Goal: Task Accomplishment & Management: Manage account settings

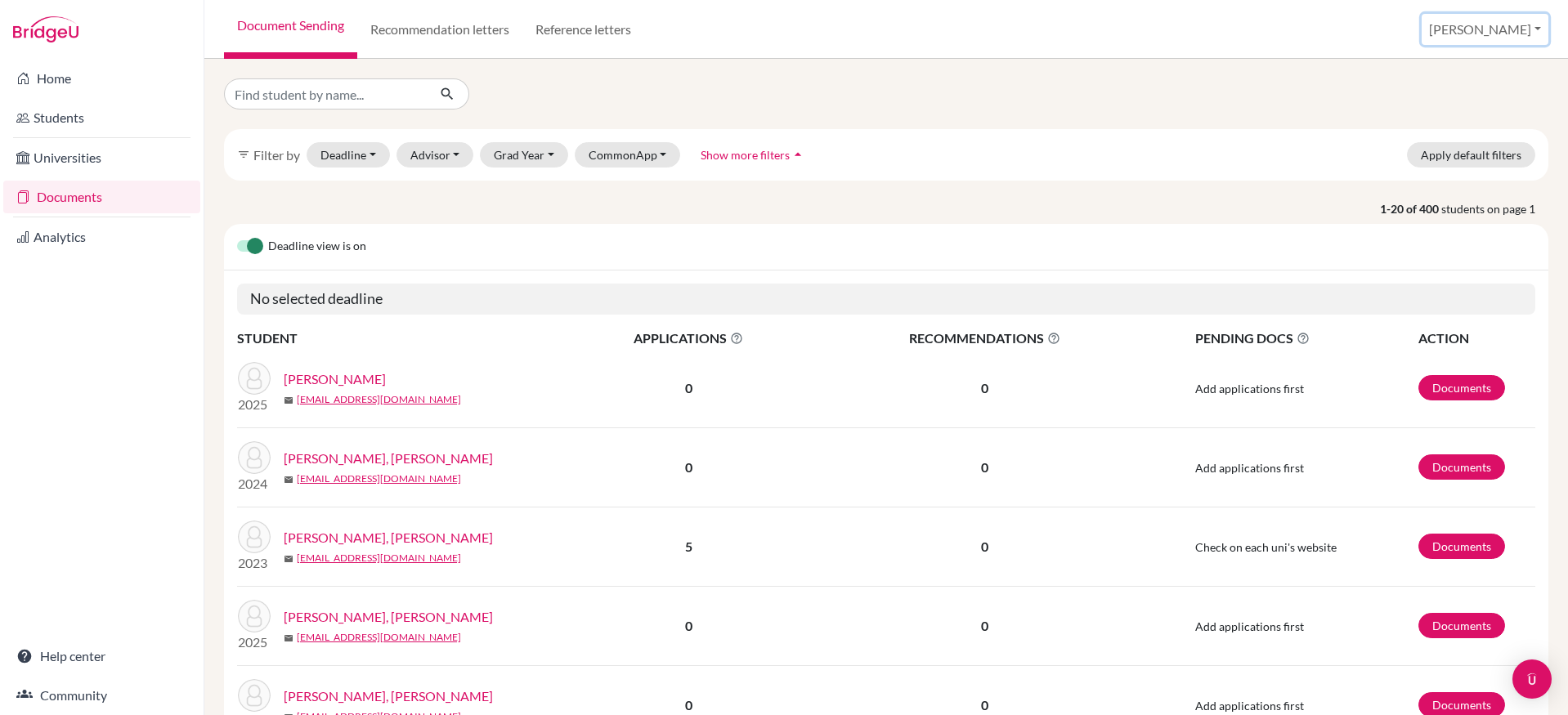
click at [1486, 36] on button "[PERSON_NAME]" at bounding box center [1485, 29] width 126 height 31
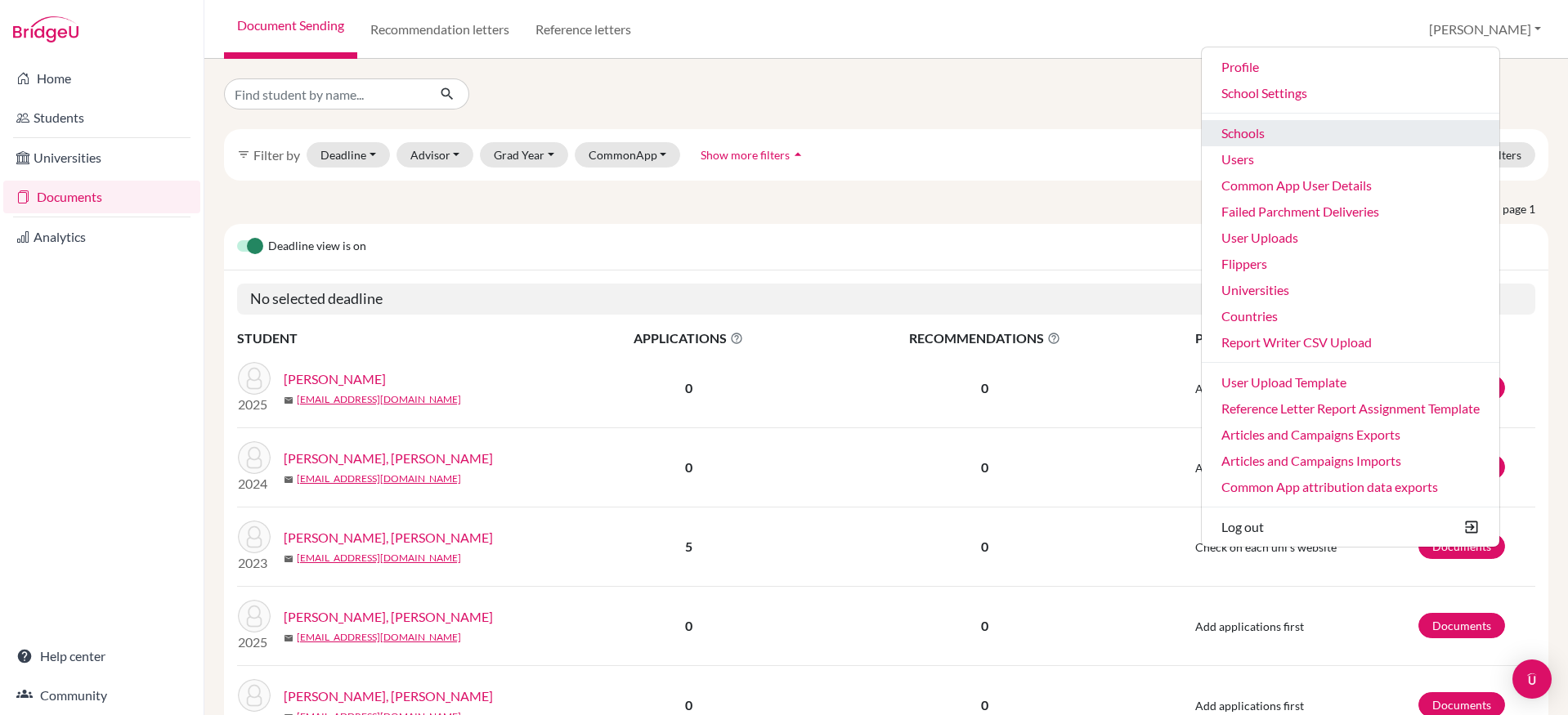
click at [1325, 129] on link "Schools" at bounding box center [1350, 133] width 297 height 26
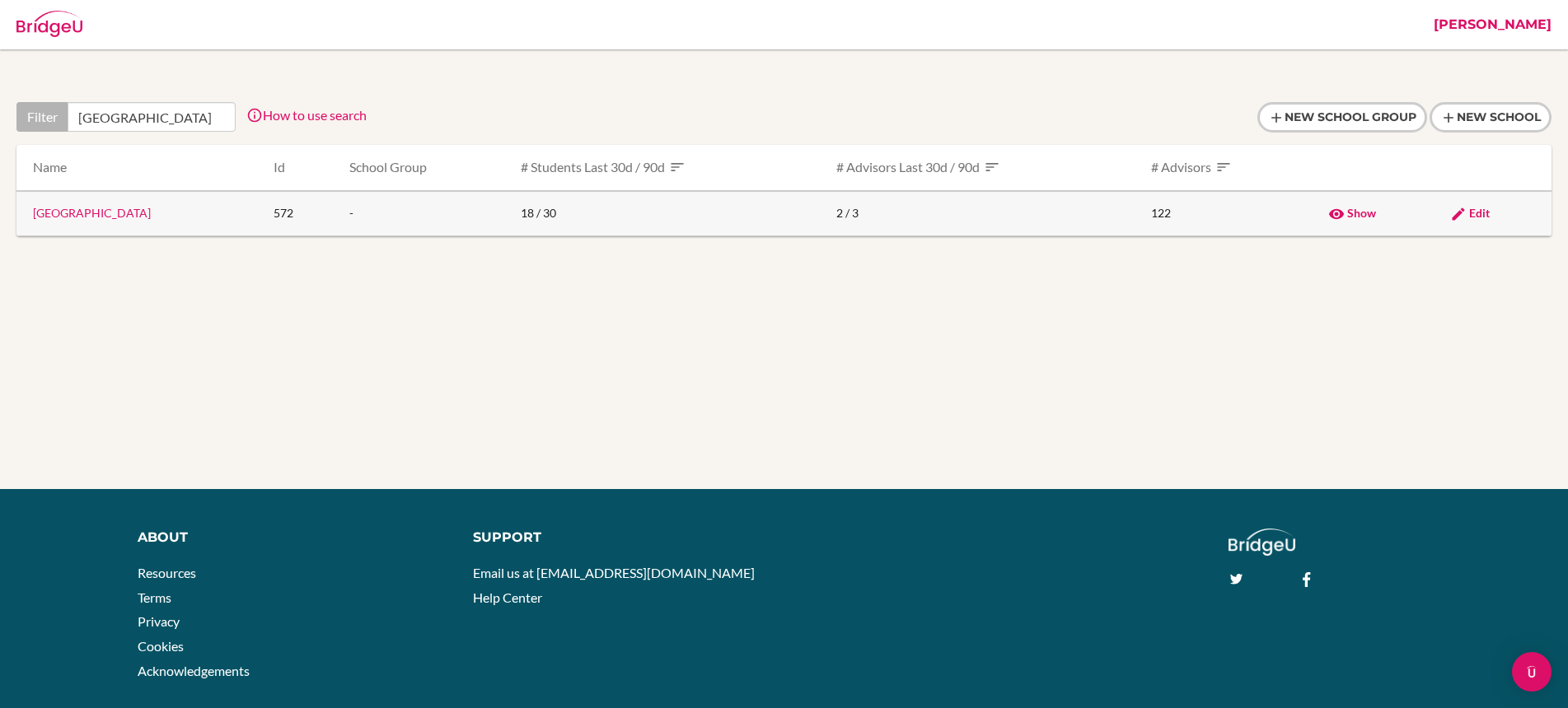
type input "[GEOGRAPHIC_DATA]"
click at [1476, 205] on td "Edit" at bounding box center [1494, 213] width 115 height 45
click at [1479, 209] on span "Edit" at bounding box center [1479, 212] width 21 height 14
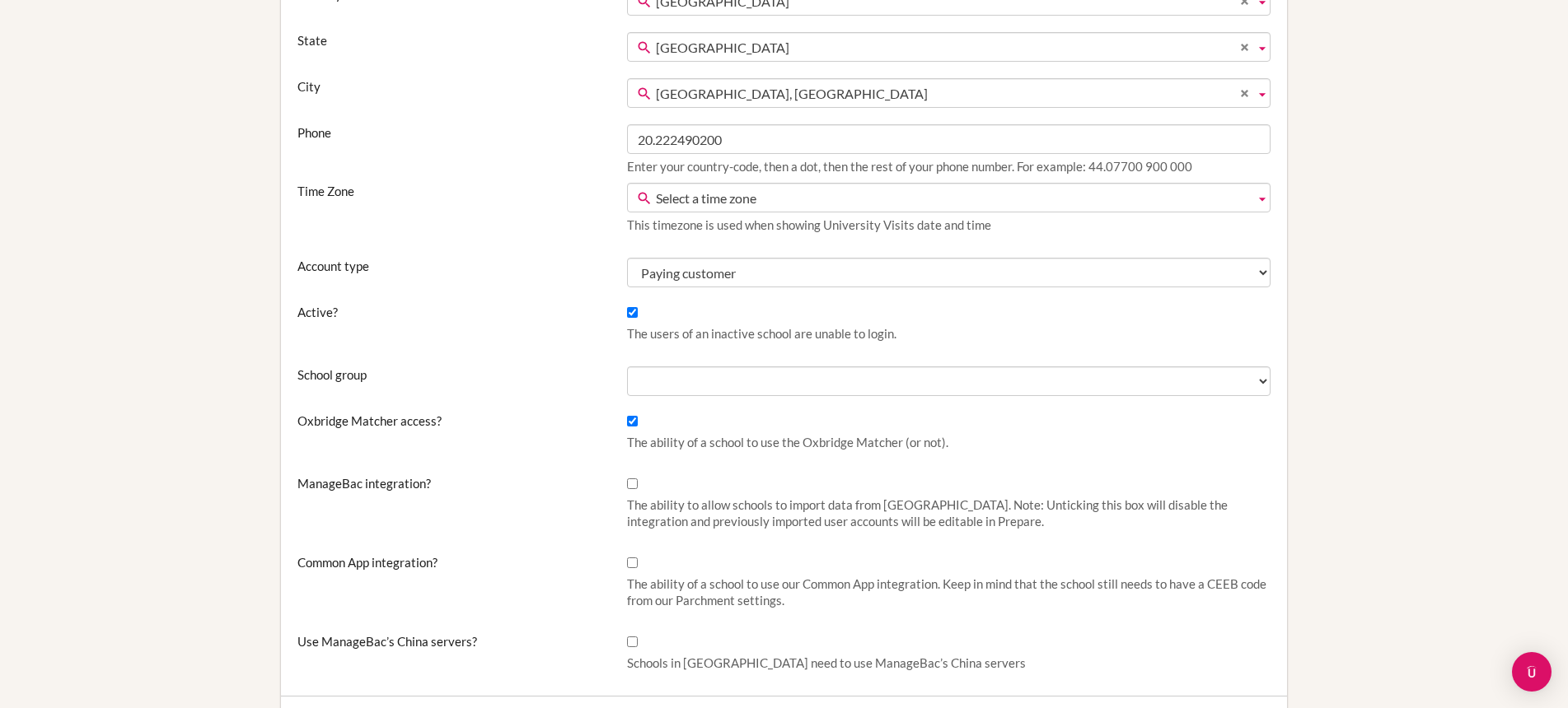
scroll to position [329, 0]
drag, startPoint x: 631, startPoint y: 561, endPoint x: 646, endPoint y: 561, distance: 15.0
click at [632, 561] on input "Common App integration?" at bounding box center [632, 562] width 11 height 11
checkbox input "true"
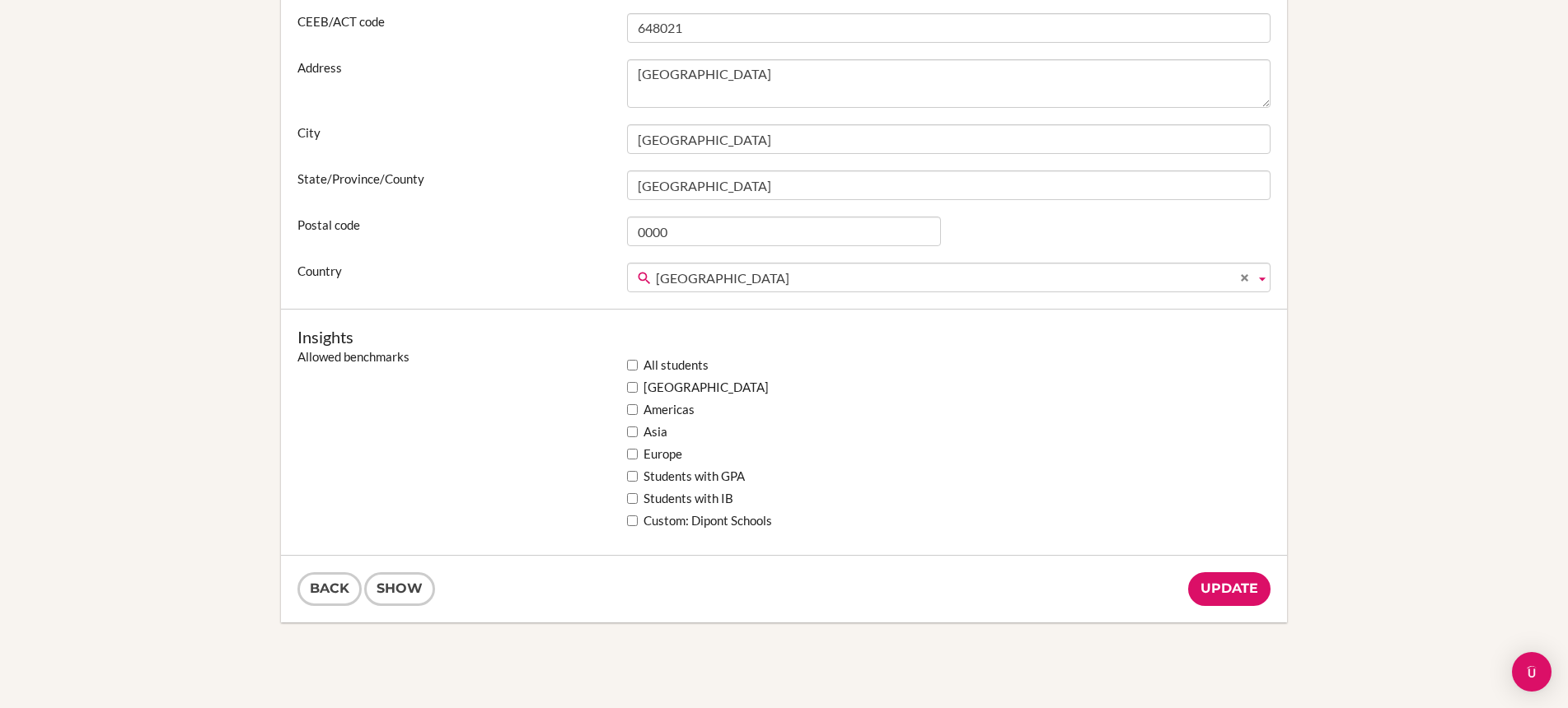
scroll to position [1237, 0]
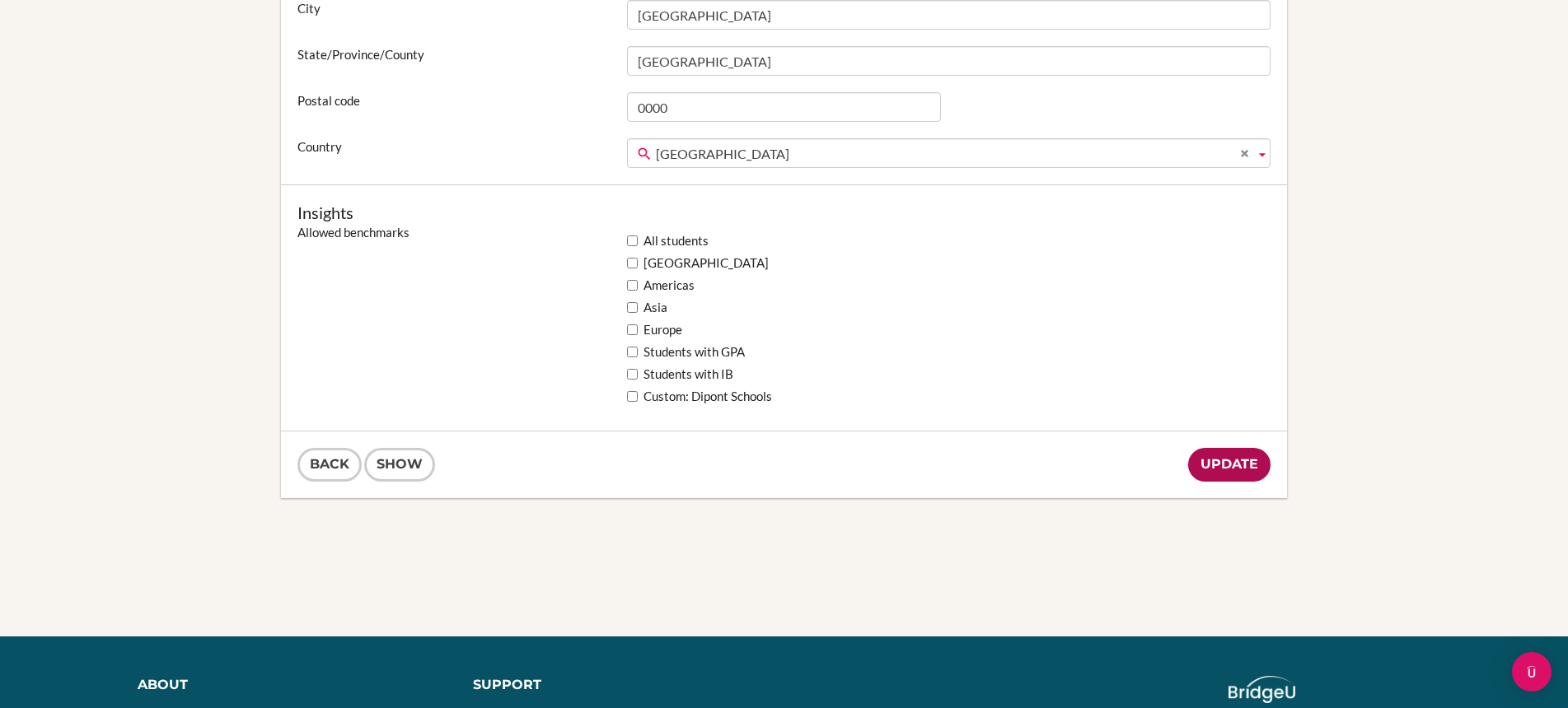
click at [1238, 470] on input "Update" at bounding box center [1229, 465] width 82 height 33
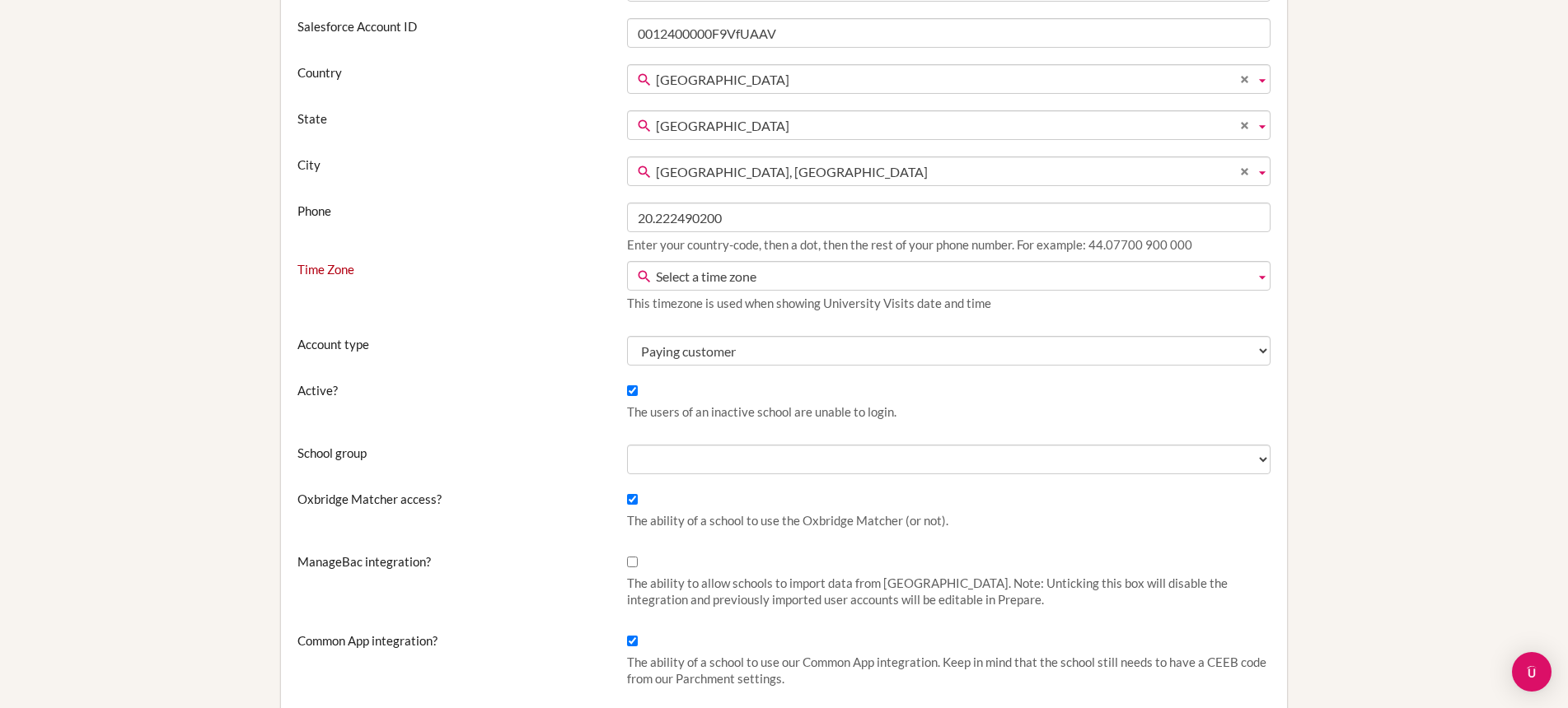
scroll to position [318, 0]
click at [863, 278] on span "Select a time zone" at bounding box center [952, 276] width 593 height 29
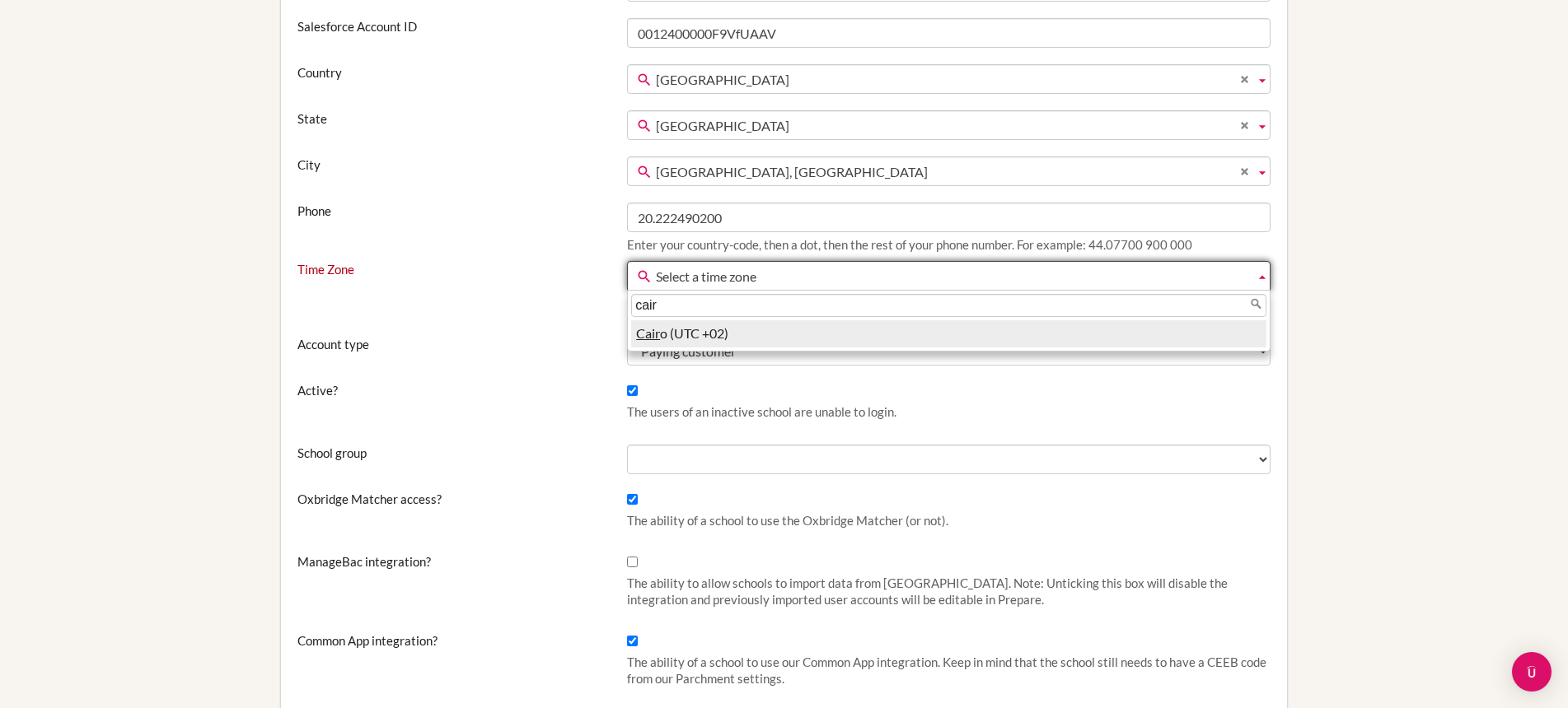
type input "cair"
click at [874, 336] on li "Cair o (UTC +02)" at bounding box center [948, 334] width 635 height 27
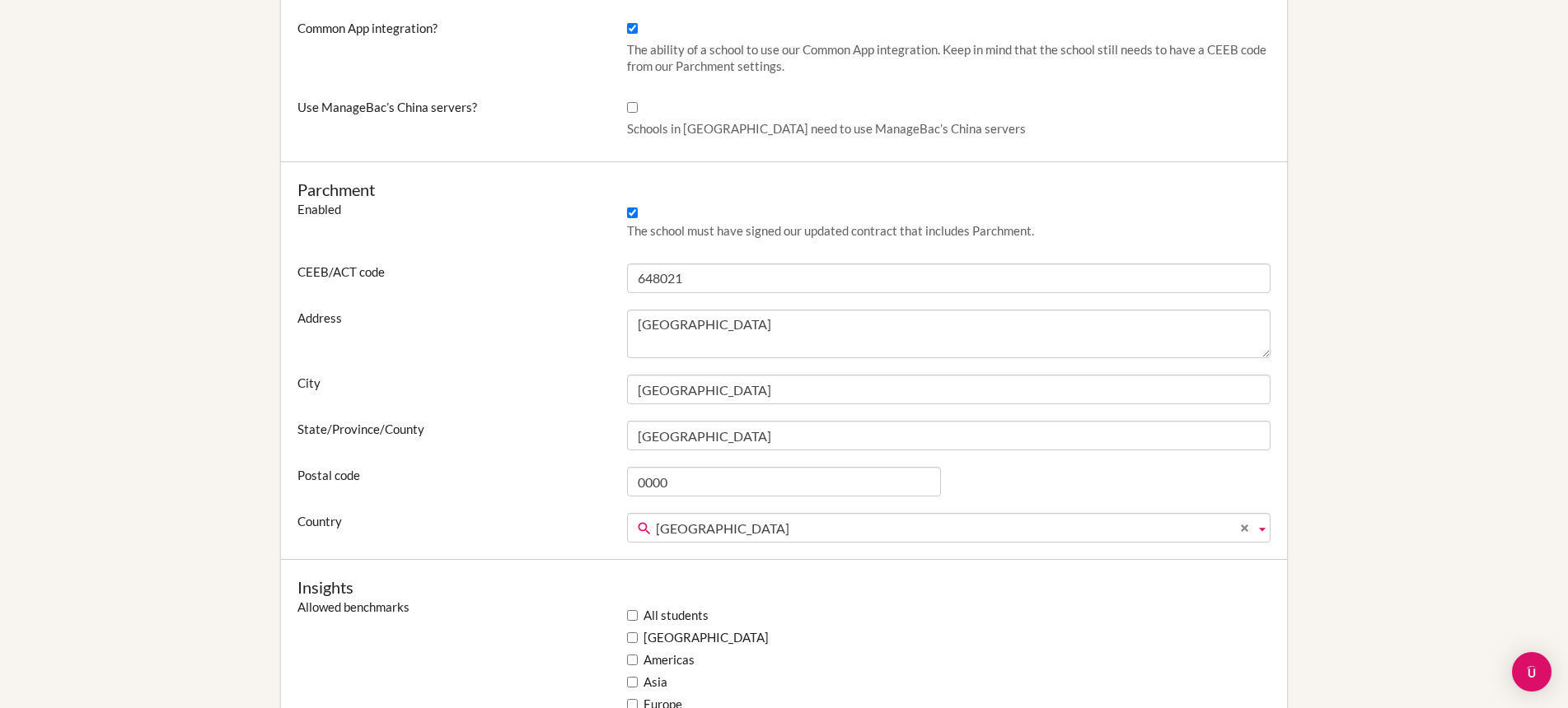
scroll to position [1348, 0]
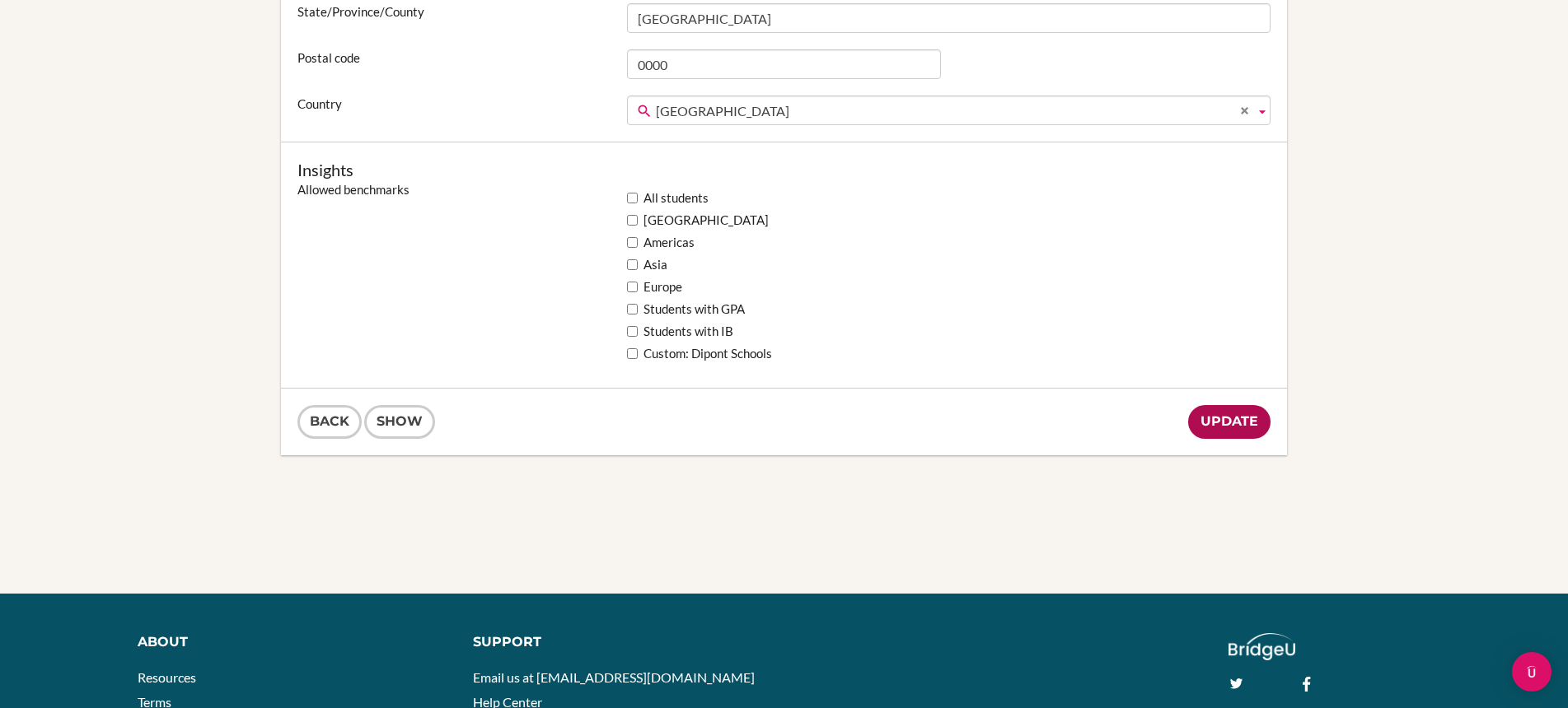
click at [1232, 408] on input "Update" at bounding box center [1229, 422] width 82 height 33
